Goal: Task Accomplishment & Management: Use online tool/utility

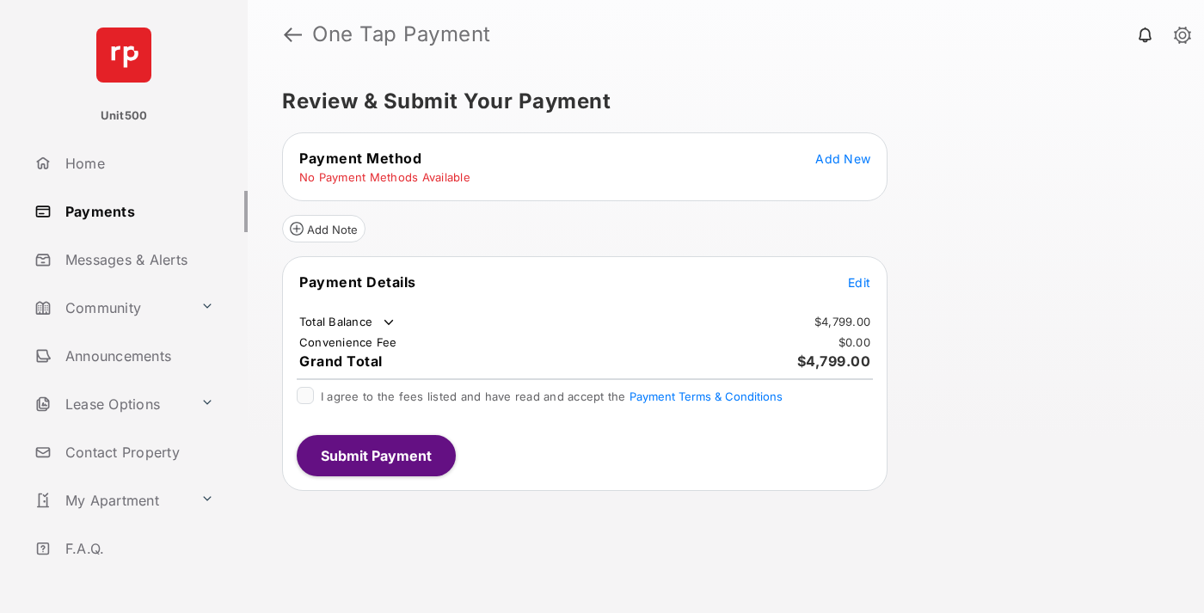
click at [859, 282] on span "Edit" at bounding box center [859, 282] width 22 height 15
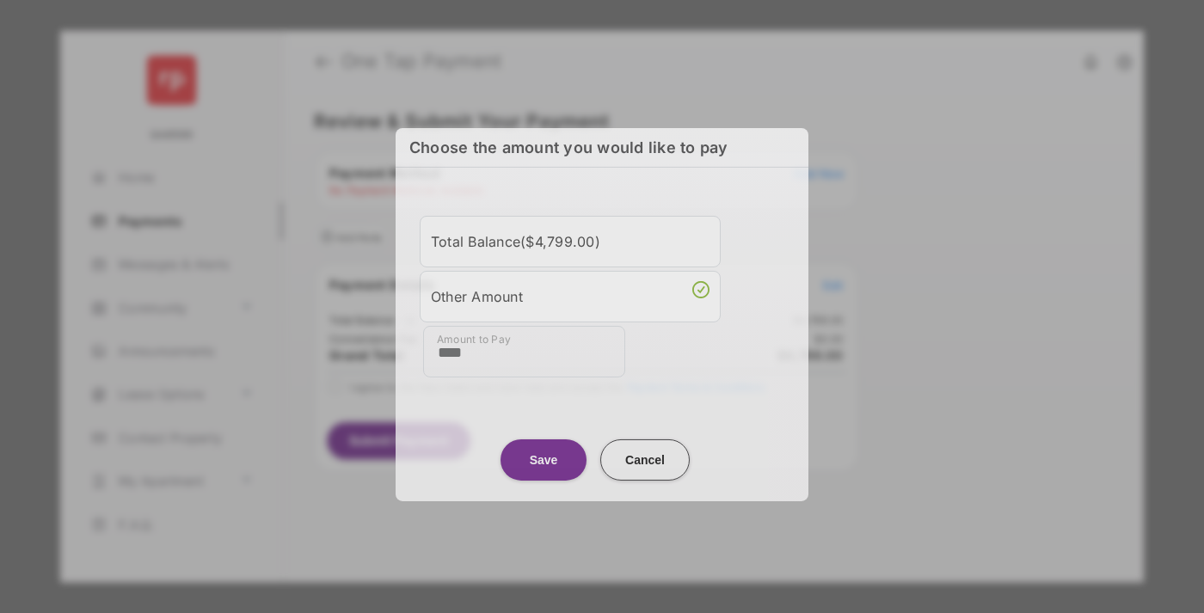
type input "****"
click at [543, 456] on button "Save" at bounding box center [543, 459] width 86 height 41
